Goal: Complete application form

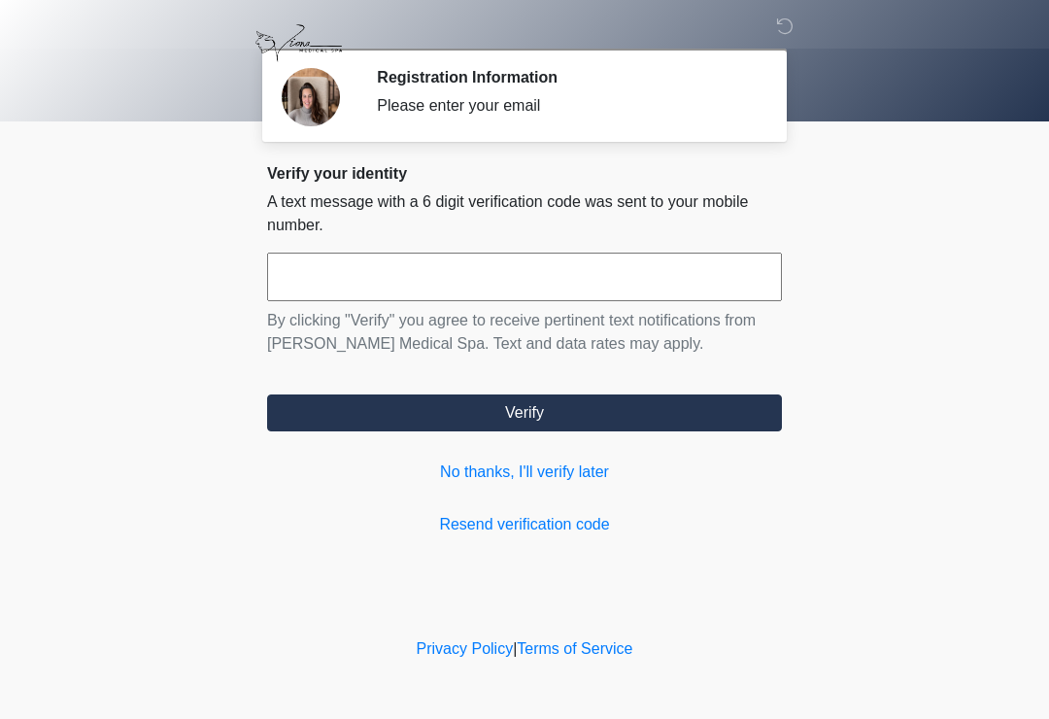
click at [572, 284] on input "text" at bounding box center [524, 277] width 515 height 49
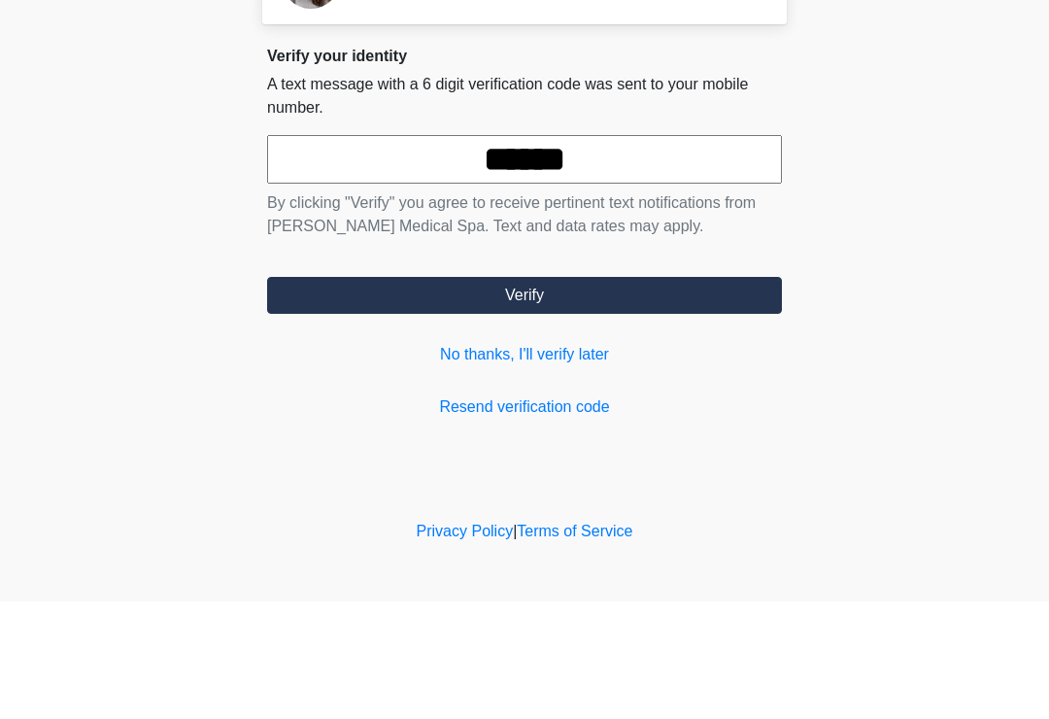
type input "******"
click at [695, 394] on button "Verify" at bounding box center [524, 412] width 515 height 37
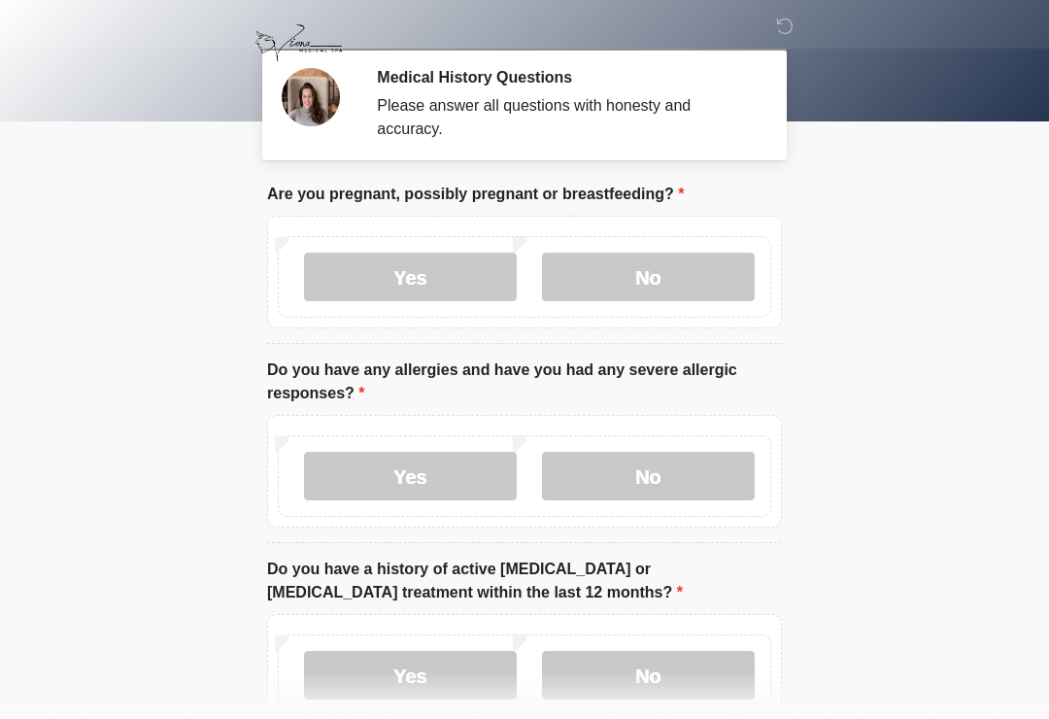
click at [687, 270] on label "No" at bounding box center [648, 277] width 213 height 49
click at [465, 480] on label "Yes" at bounding box center [410, 476] width 213 height 49
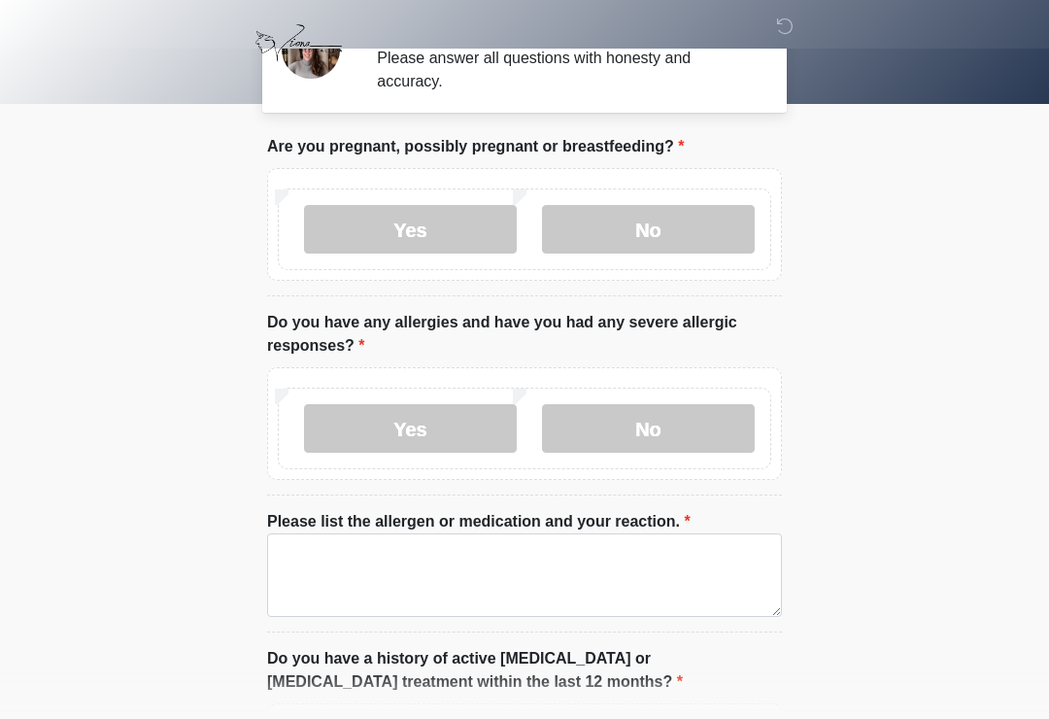
scroll to position [60, 0]
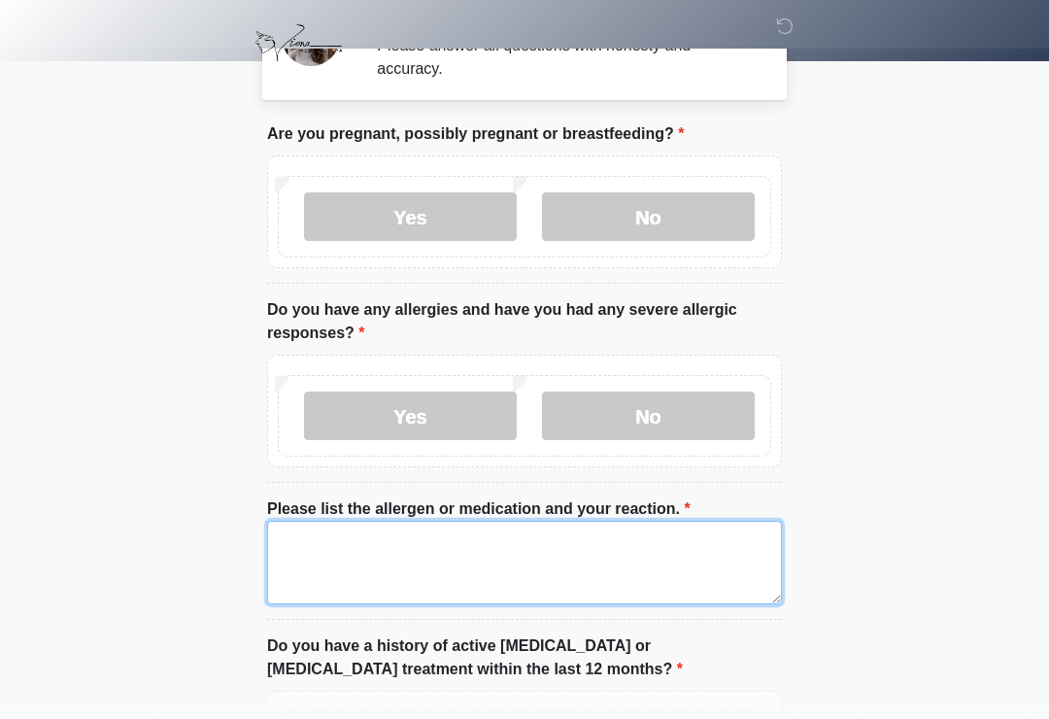
click at [671, 540] on textarea "Please list the allergen or medication and your reaction." at bounding box center [524, 563] width 515 height 84
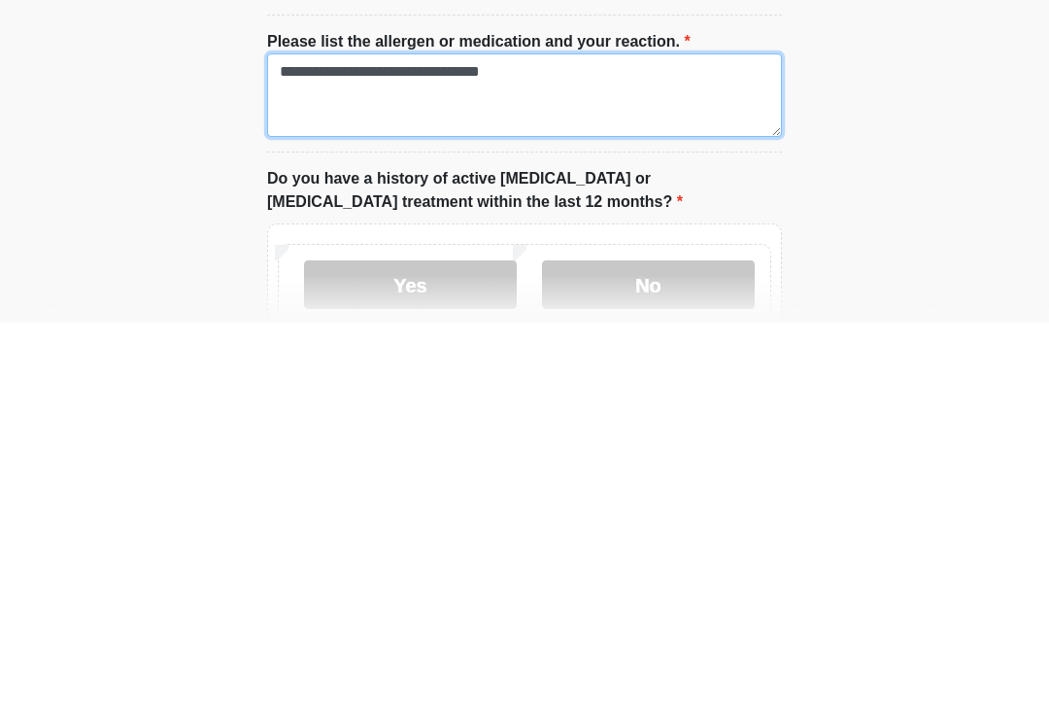
scroll to position [136, 0]
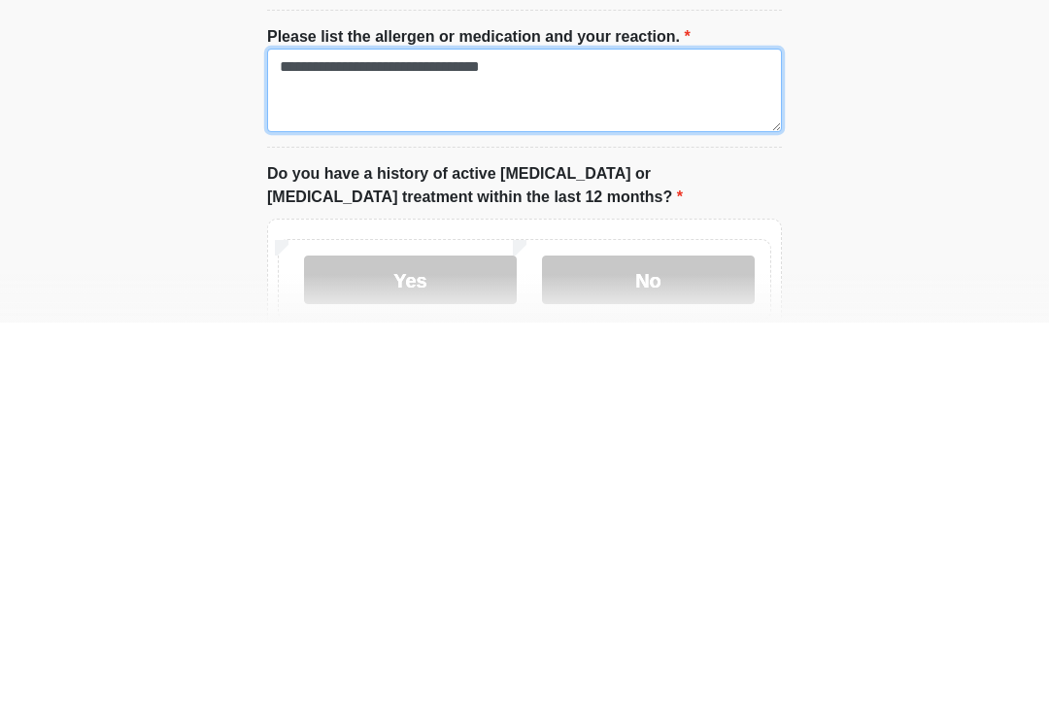
type textarea "**********"
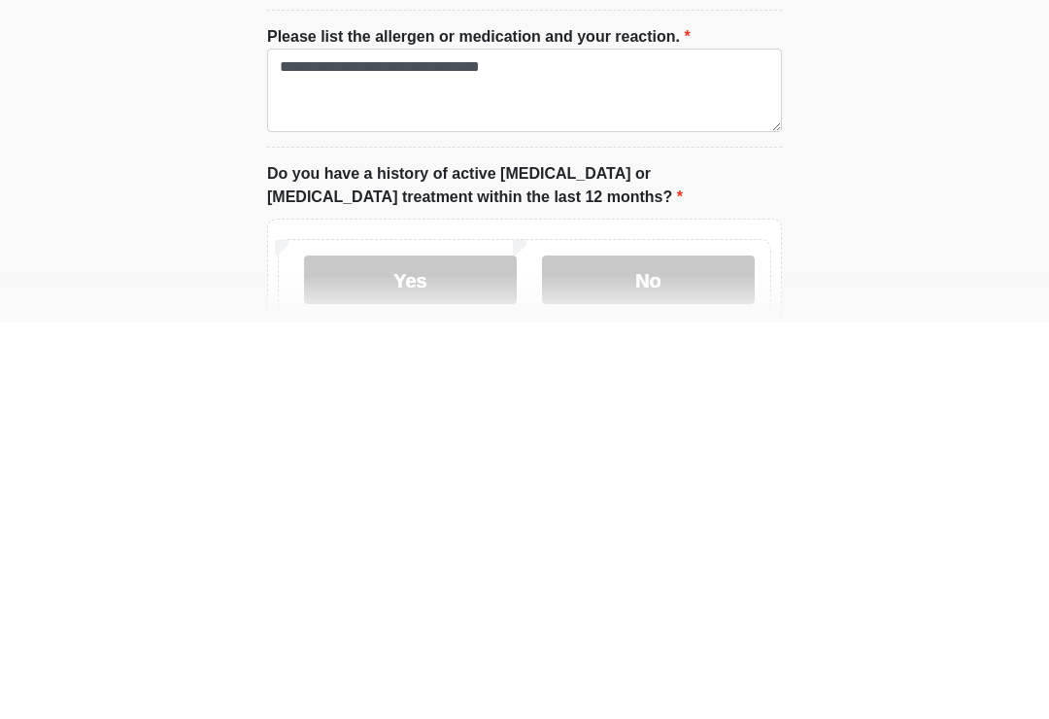
click at [679, 652] on label "No" at bounding box center [648, 676] width 213 height 49
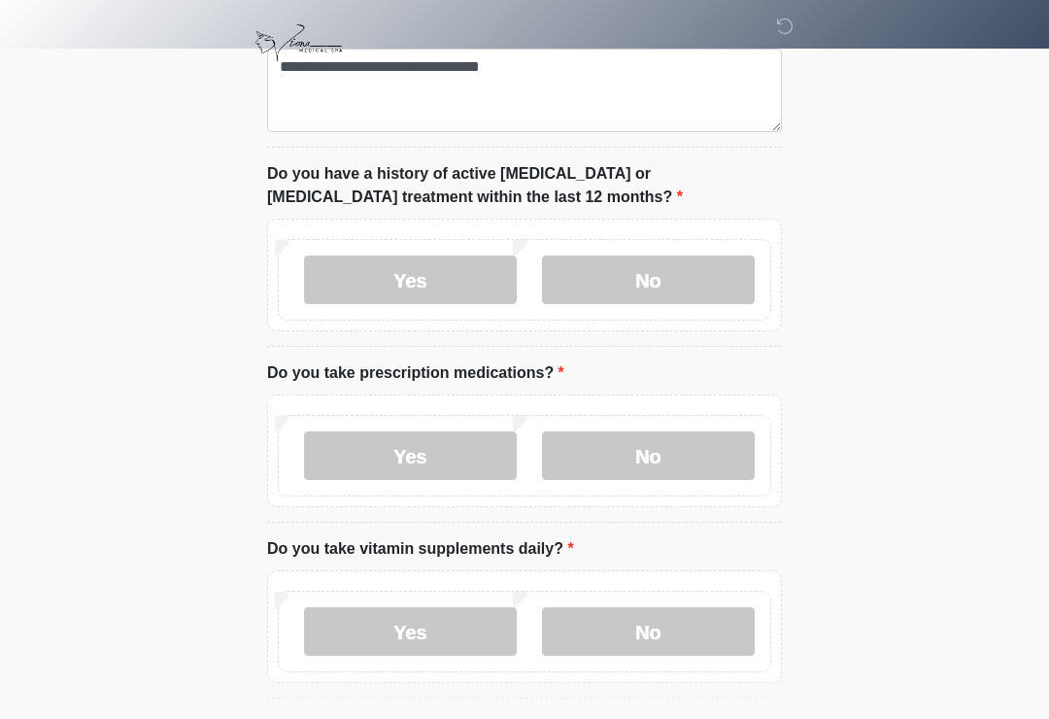
click at [427, 441] on label "Yes" at bounding box center [410, 455] width 213 height 49
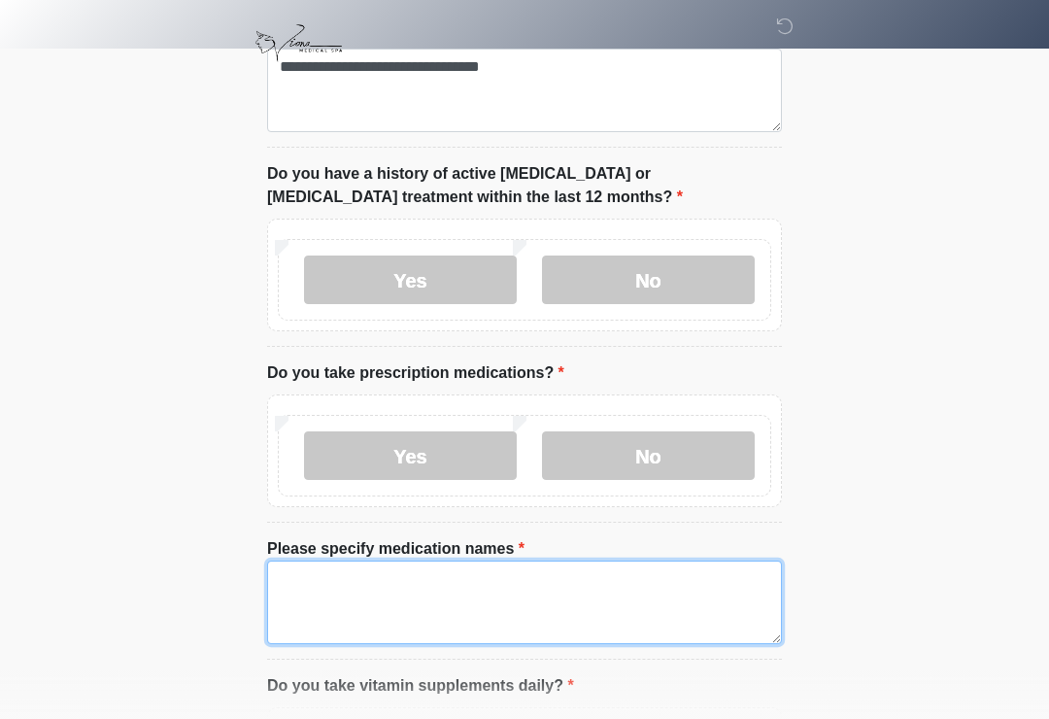
click at [530, 584] on textarea "Please specify medication names" at bounding box center [524, 602] width 515 height 84
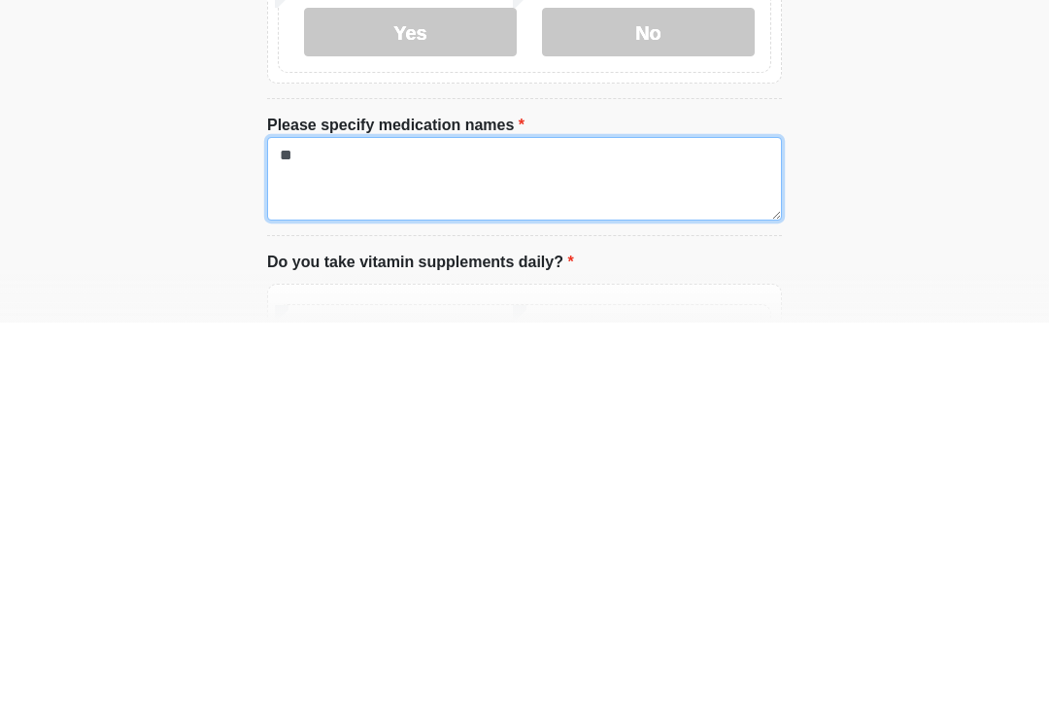
type textarea "*"
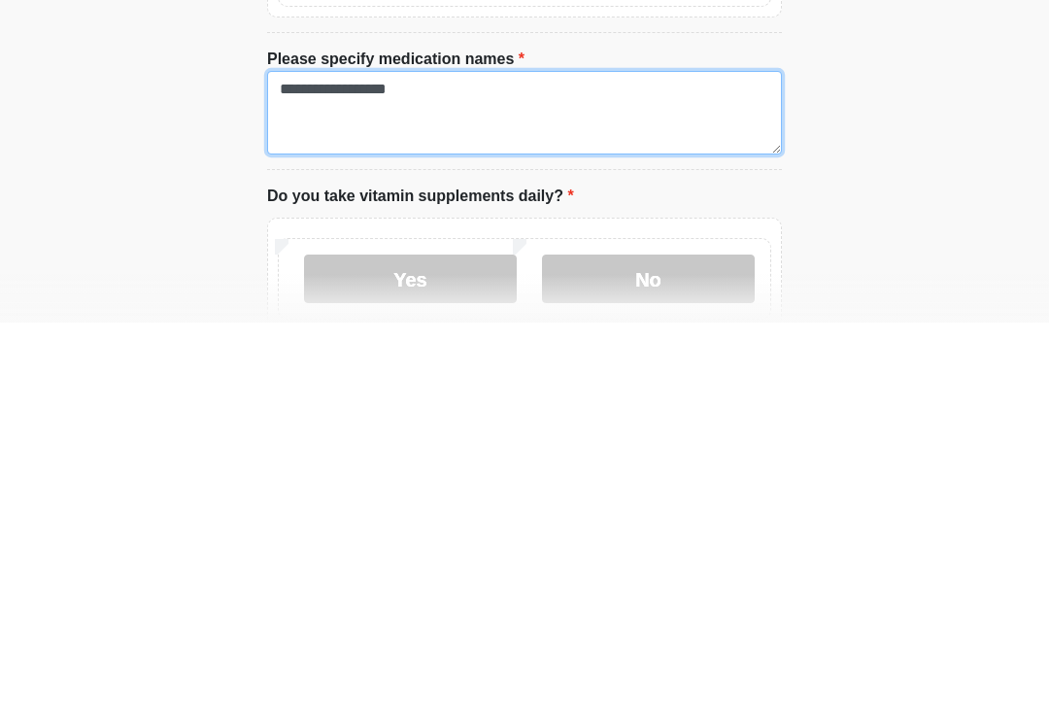
type textarea "**********"
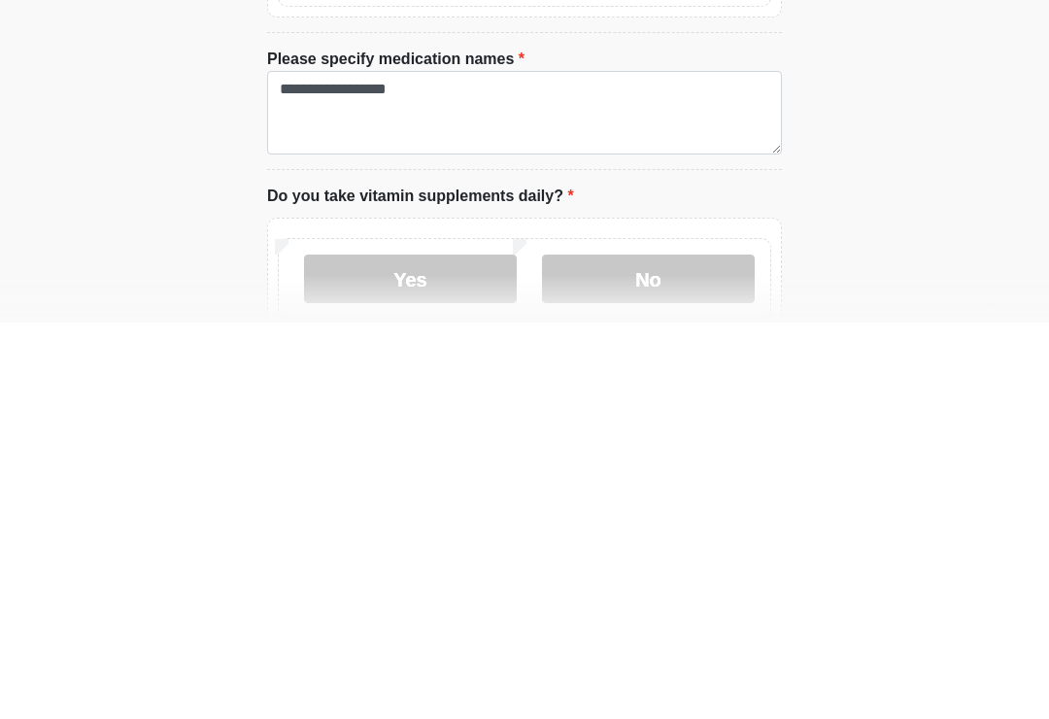
click at [686, 651] on label "No" at bounding box center [648, 675] width 213 height 49
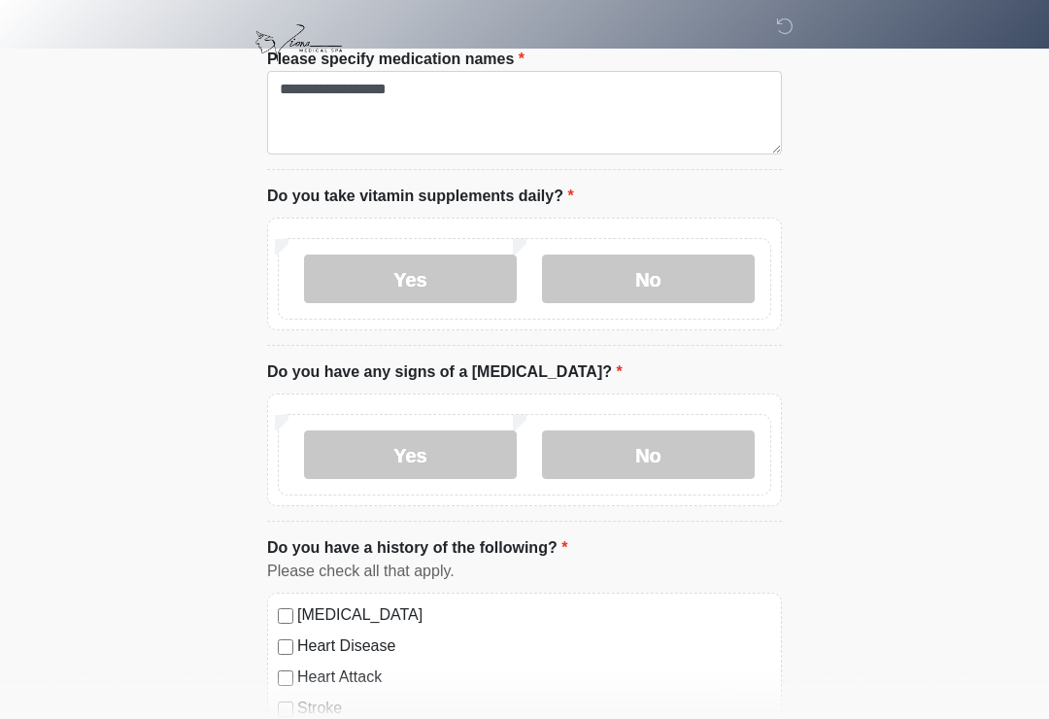
click at [686, 448] on label "No" at bounding box center [648, 454] width 213 height 49
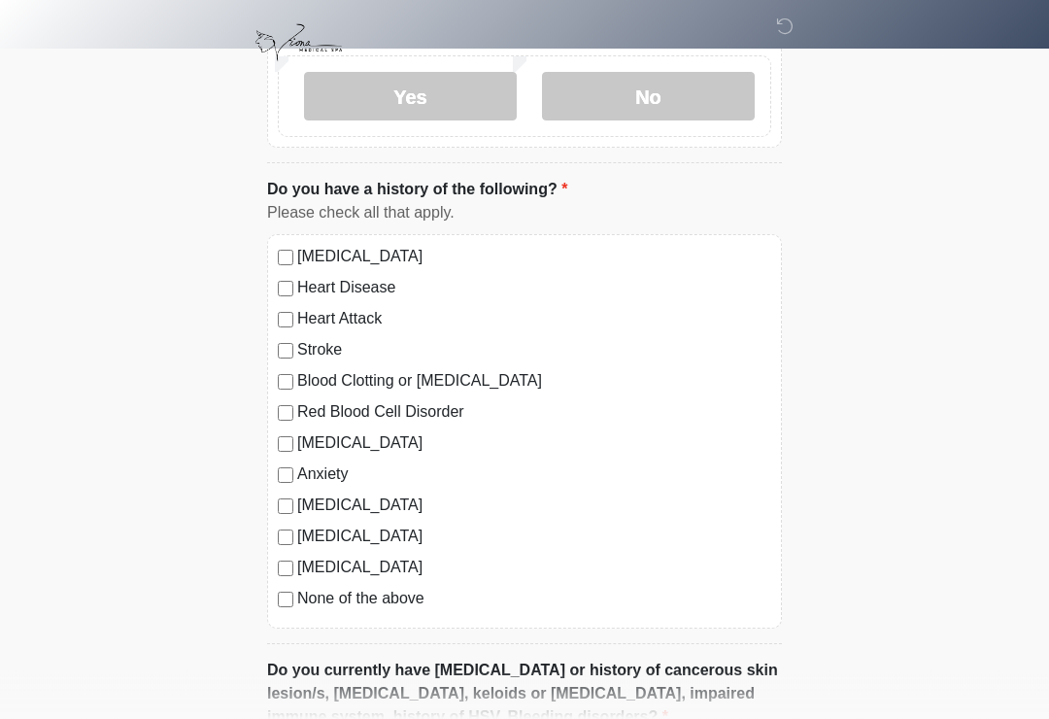
scroll to position [1383, 0]
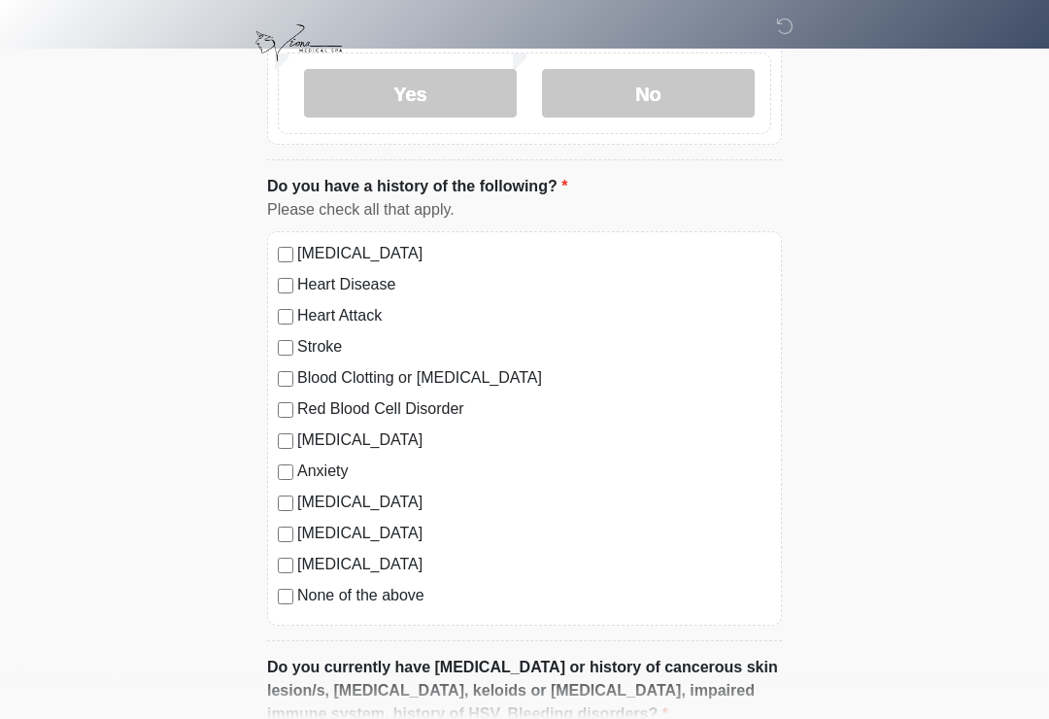
click at [320, 598] on label "None of the above" at bounding box center [534, 595] width 474 height 23
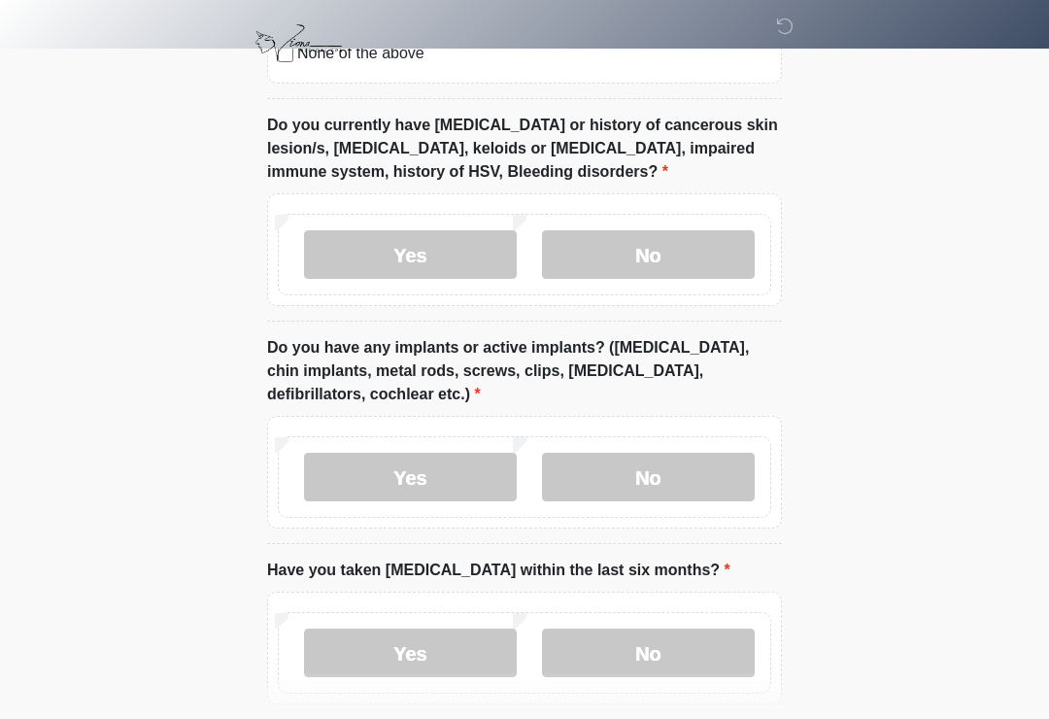
scroll to position [1930, 0]
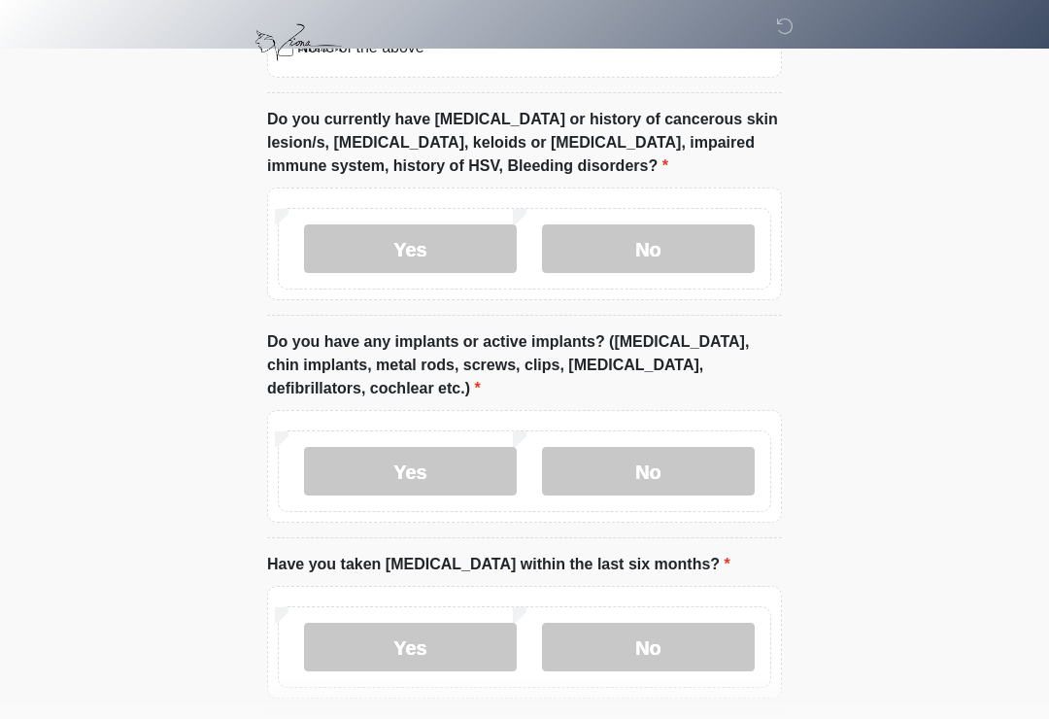
click at [695, 231] on label "No" at bounding box center [648, 249] width 213 height 49
click at [706, 461] on label "No" at bounding box center [648, 471] width 213 height 49
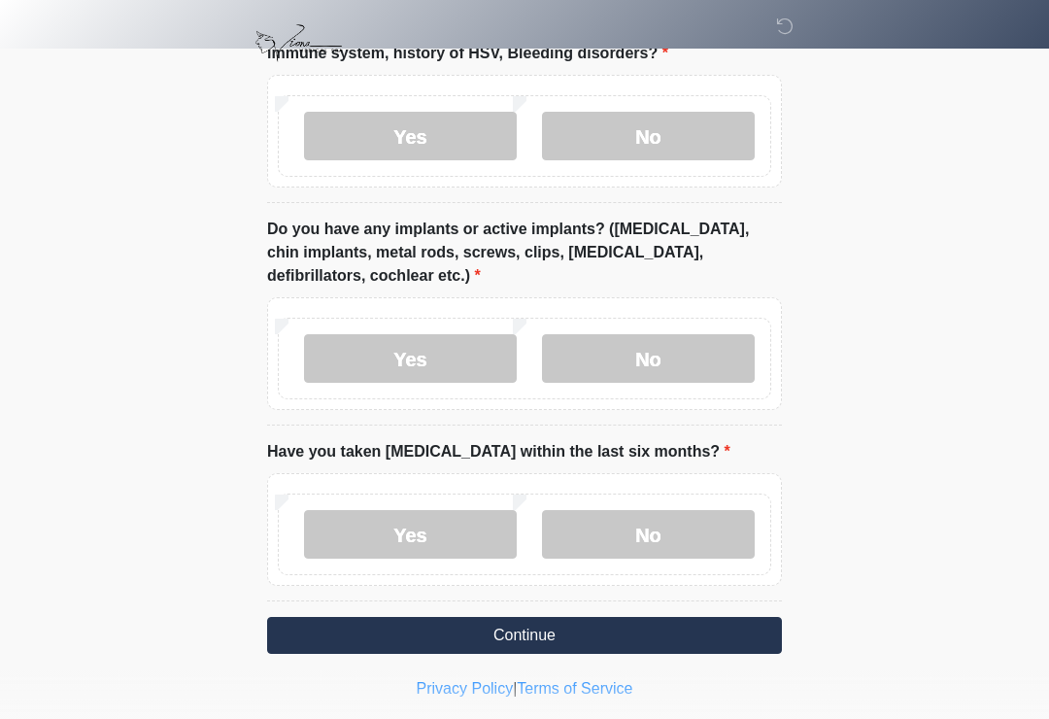
scroll to position [2048, 0]
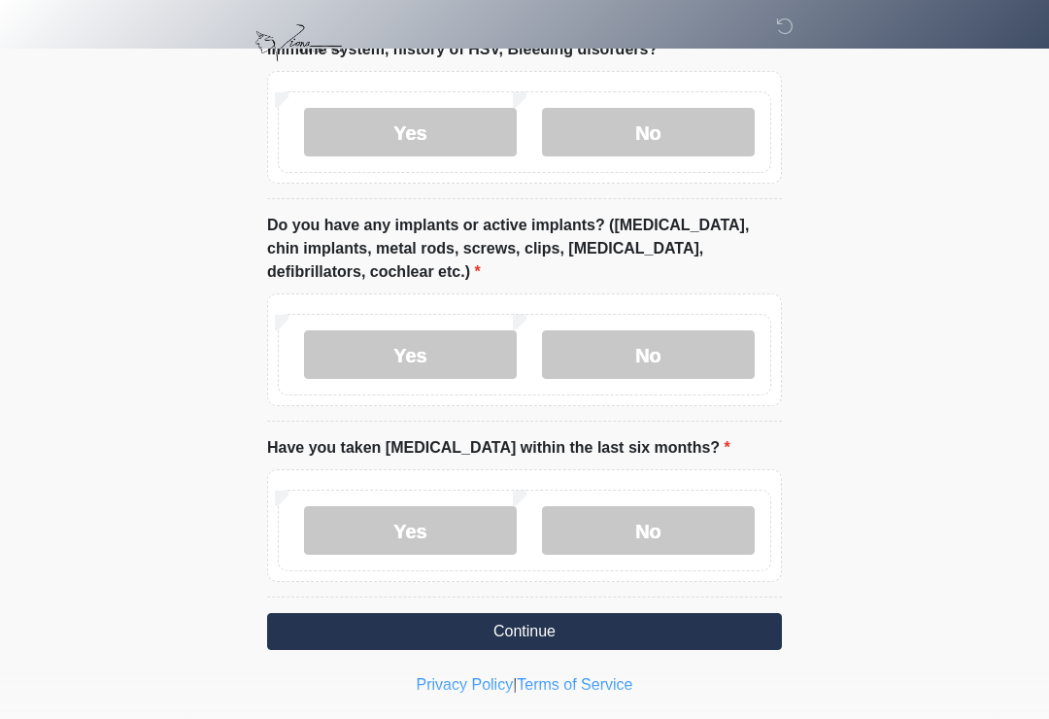
click at [684, 518] on label "No" at bounding box center [648, 530] width 213 height 49
click at [667, 627] on button "Continue" at bounding box center [524, 631] width 515 height 37
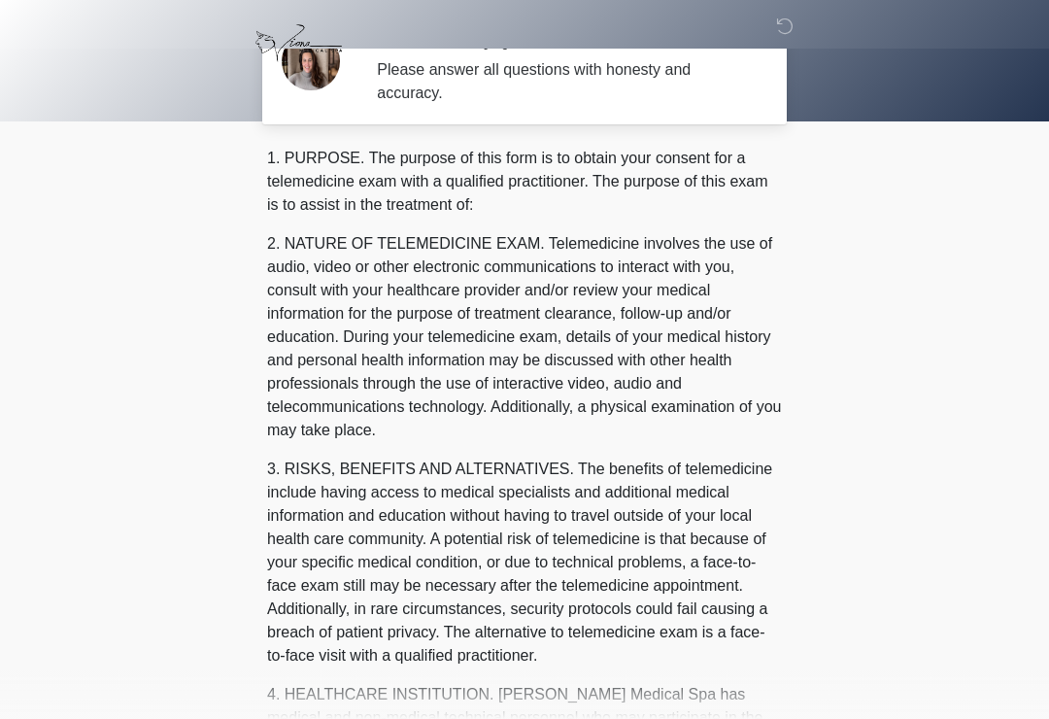
scroll to position [0, 0]
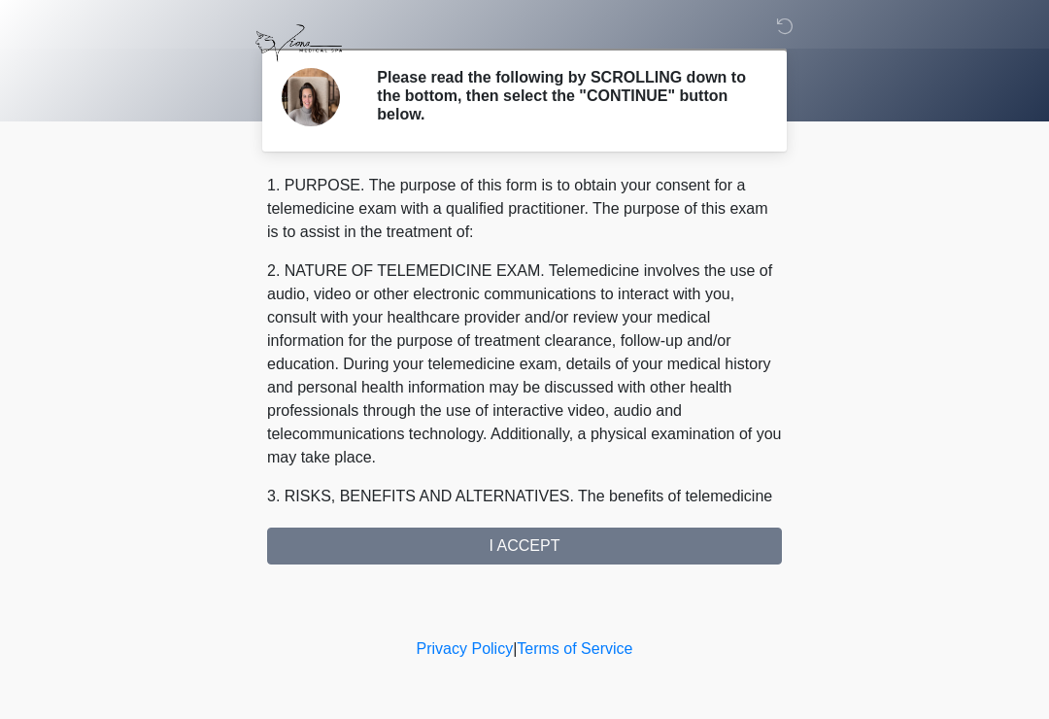
click at [564, 535] on div "1. PURPOSE. The purpose of this form is to obtain your consent for a telemedici…" at bounding box center [524, 369] width 515 height 390
click at [482, 544] on div "1. PURPOSE. The purpose of this form is to obtain your consent for a telemedici…" at bounding box center [524, 369] width 515 height 390
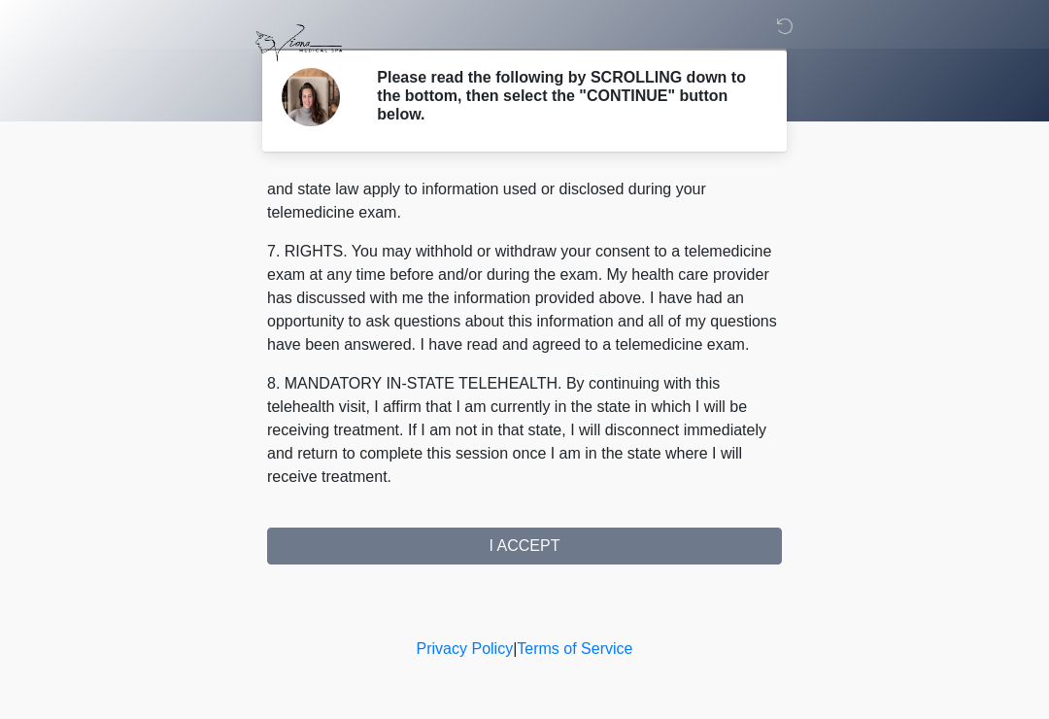
scroll to position [843, 0]
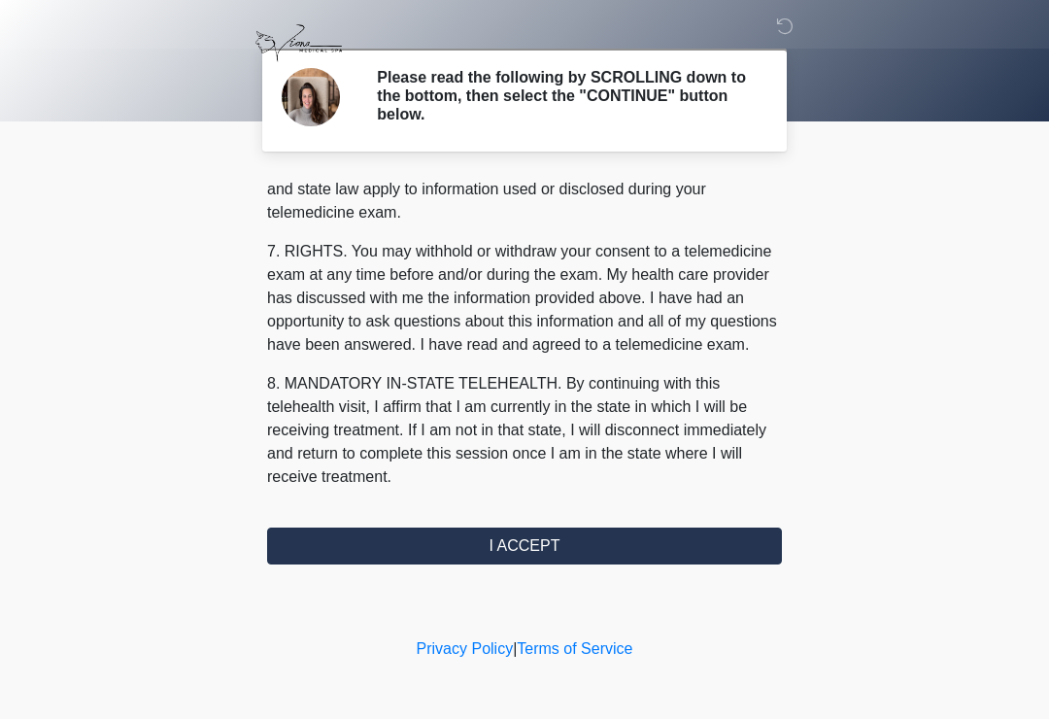
click at [526, 548] on button "I ACCEPT" at bounding box center [524, 545] width 515 height 37
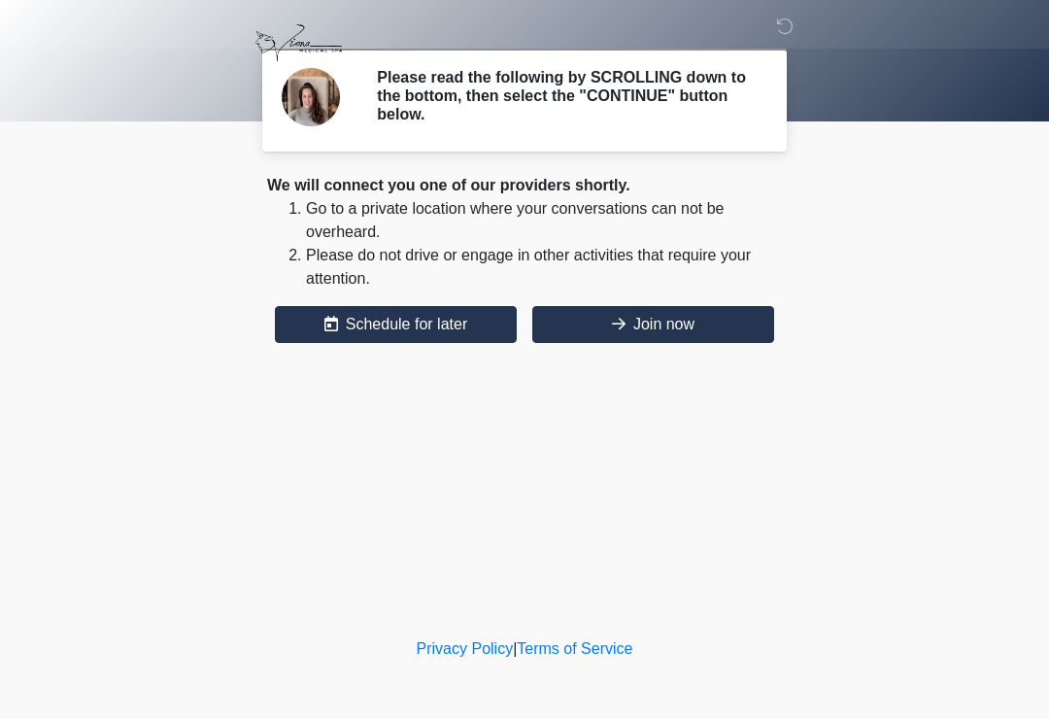
click at [529, 535] on div "‎ ‎ Please read the following by SCROLLING down to the bottom, then select the …" at bounding box center [524, 316] width 583 height 594
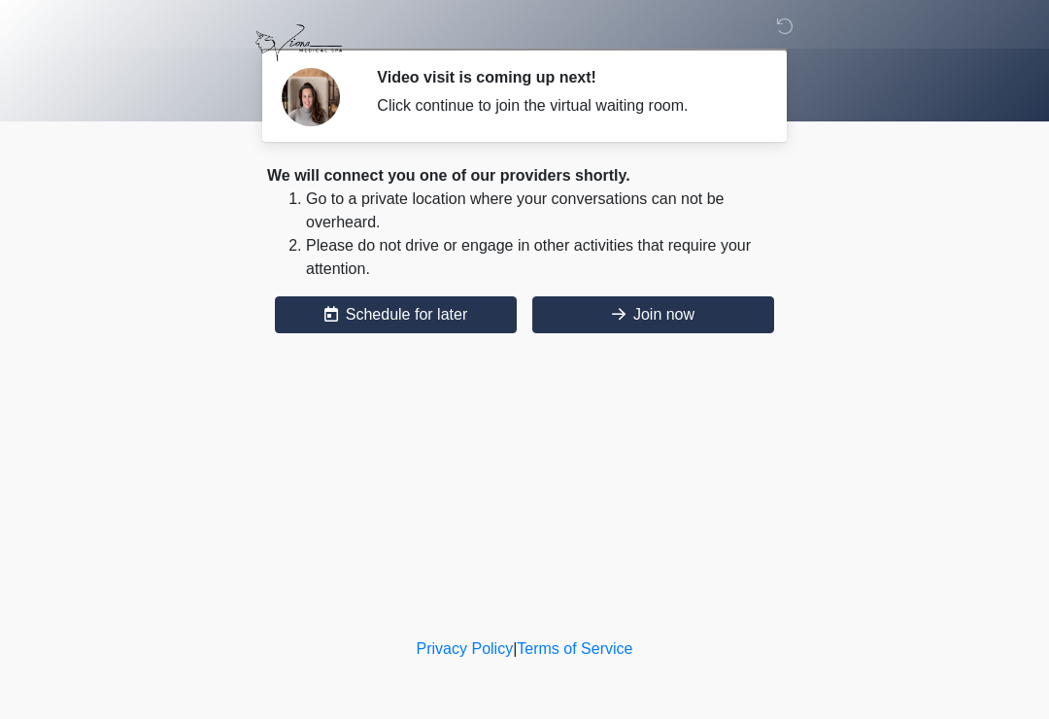
click at [654, 305] on button "Join now" at bounding box center [653, 314] width 242 height 37
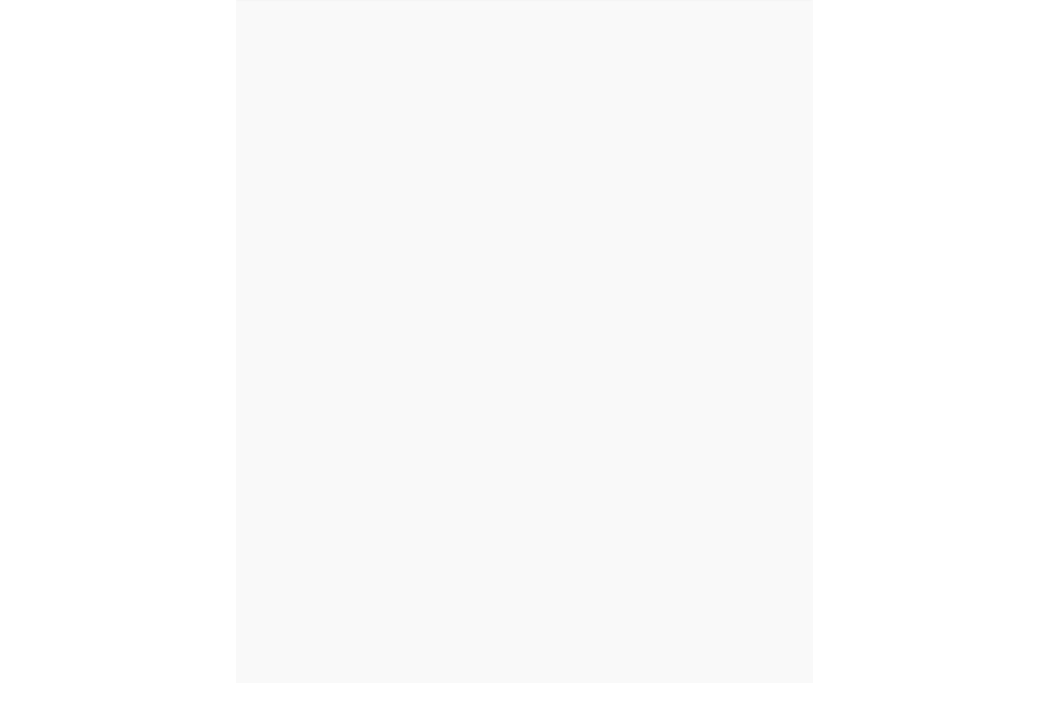
scroll to position [6, 0]
